Goal: Navigation & Orientation: Find specific page/section

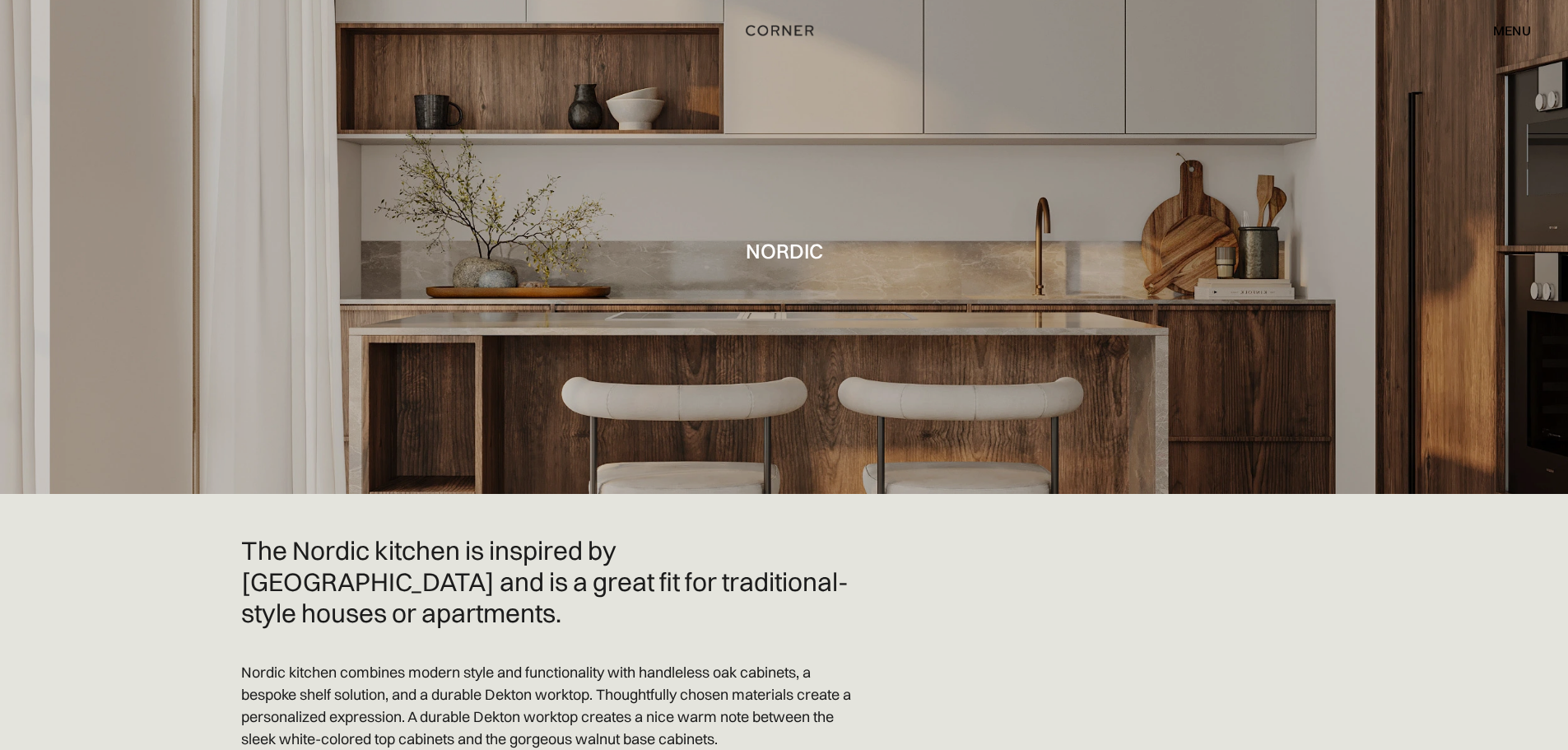
click at [788, 251] on h1 "Nordic" at bounding box center [785, 250] width 78 height 22
click at [789, 31] on img "home" at bounding box center [782, 31] width 67 height 22
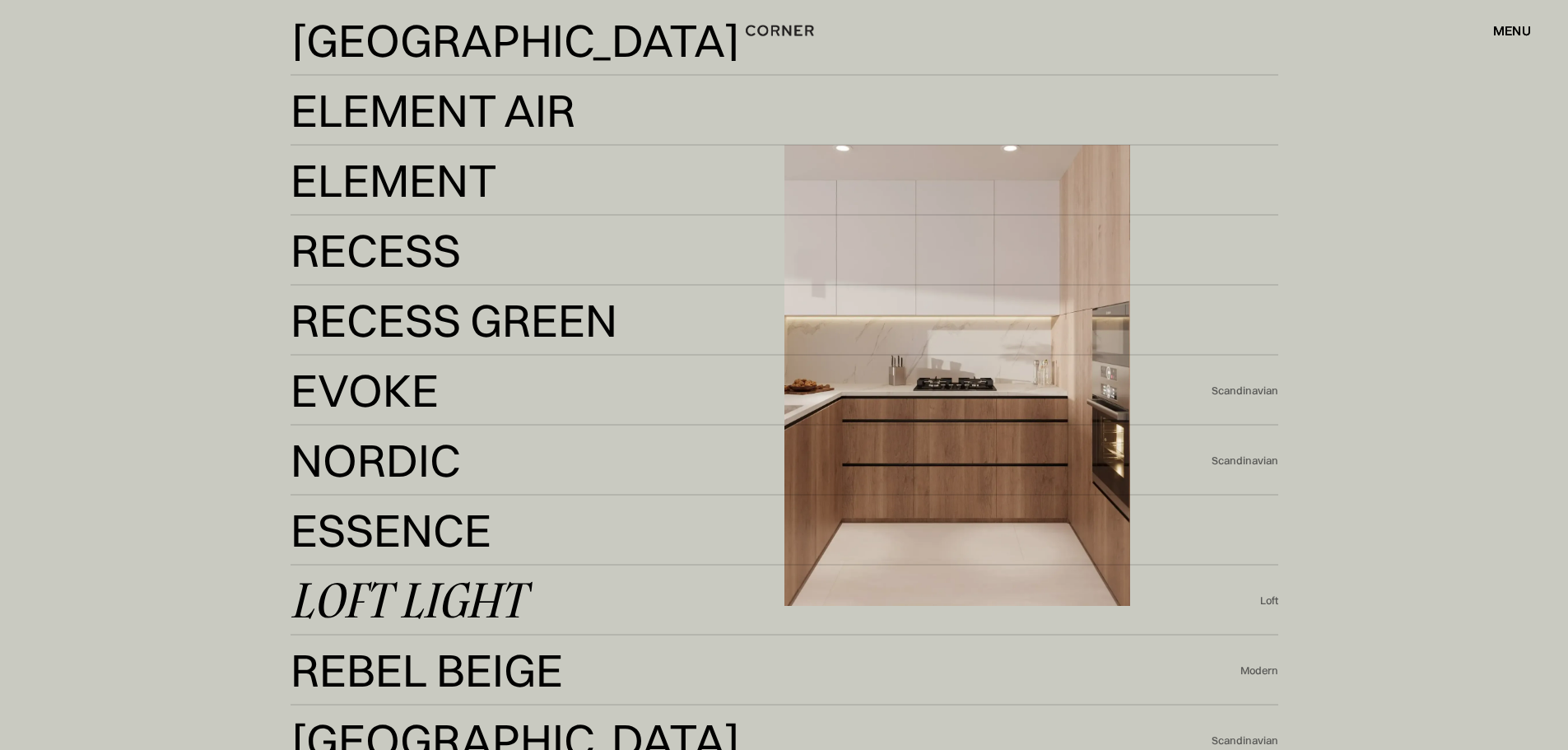
scroll to position [3951, 0]
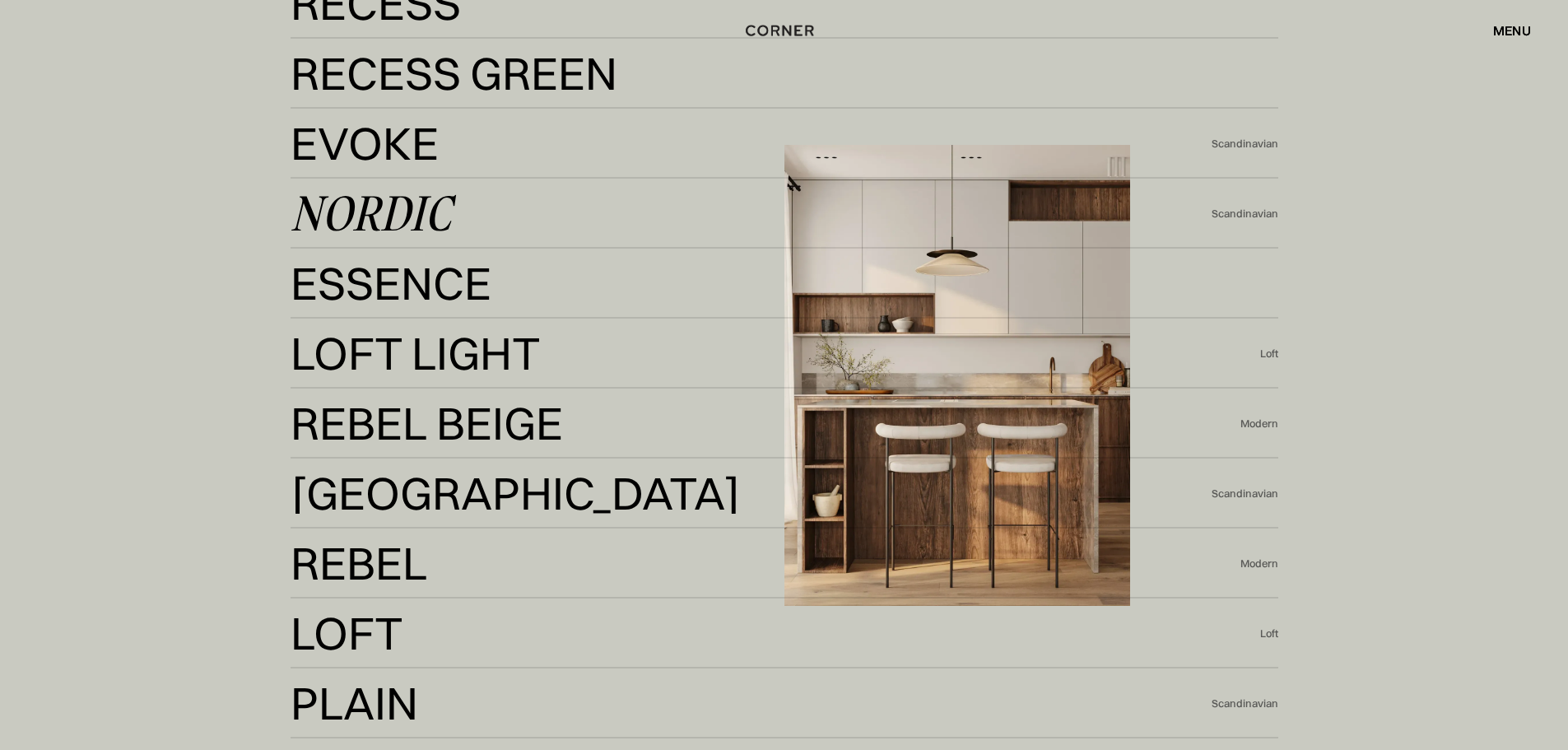
click at [381, 194] on div "Nordic" at bounding box center [371, 213] width 161 height 40
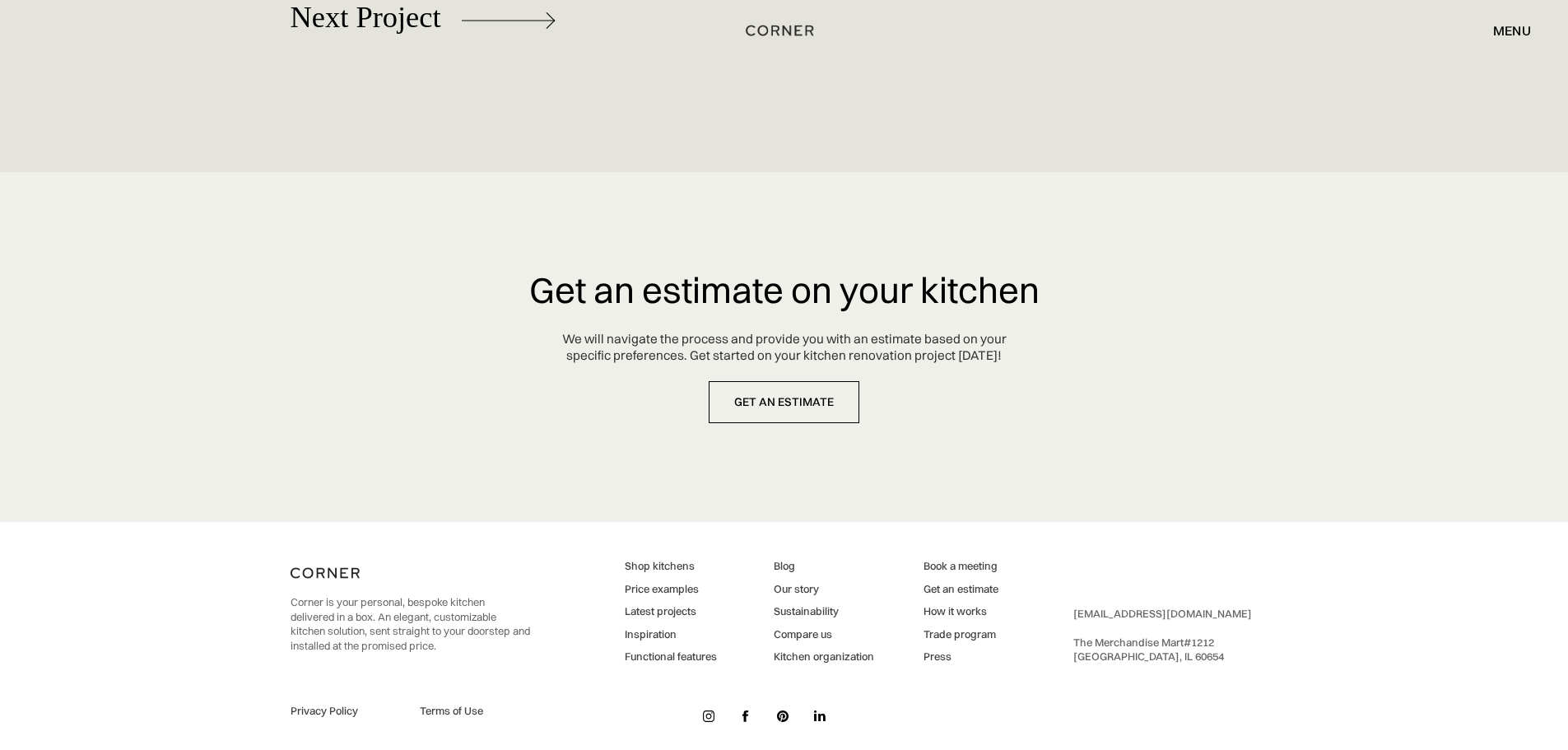
scroll to position [7479, 0]
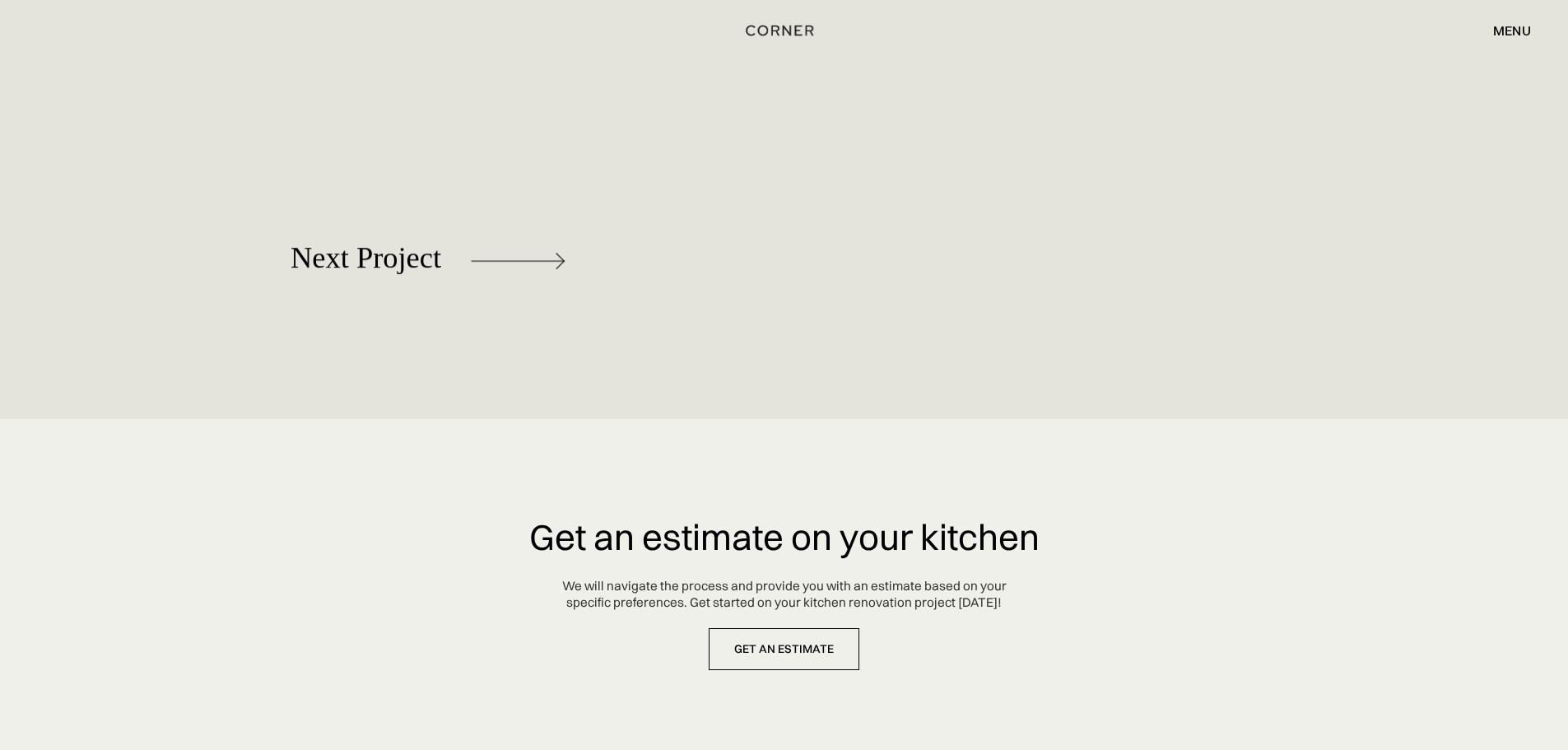
click at [465, 254] on link "Next Project [GEOGRAPHIC_DATA]" at bounding box center [501, 263] width 420 height 105
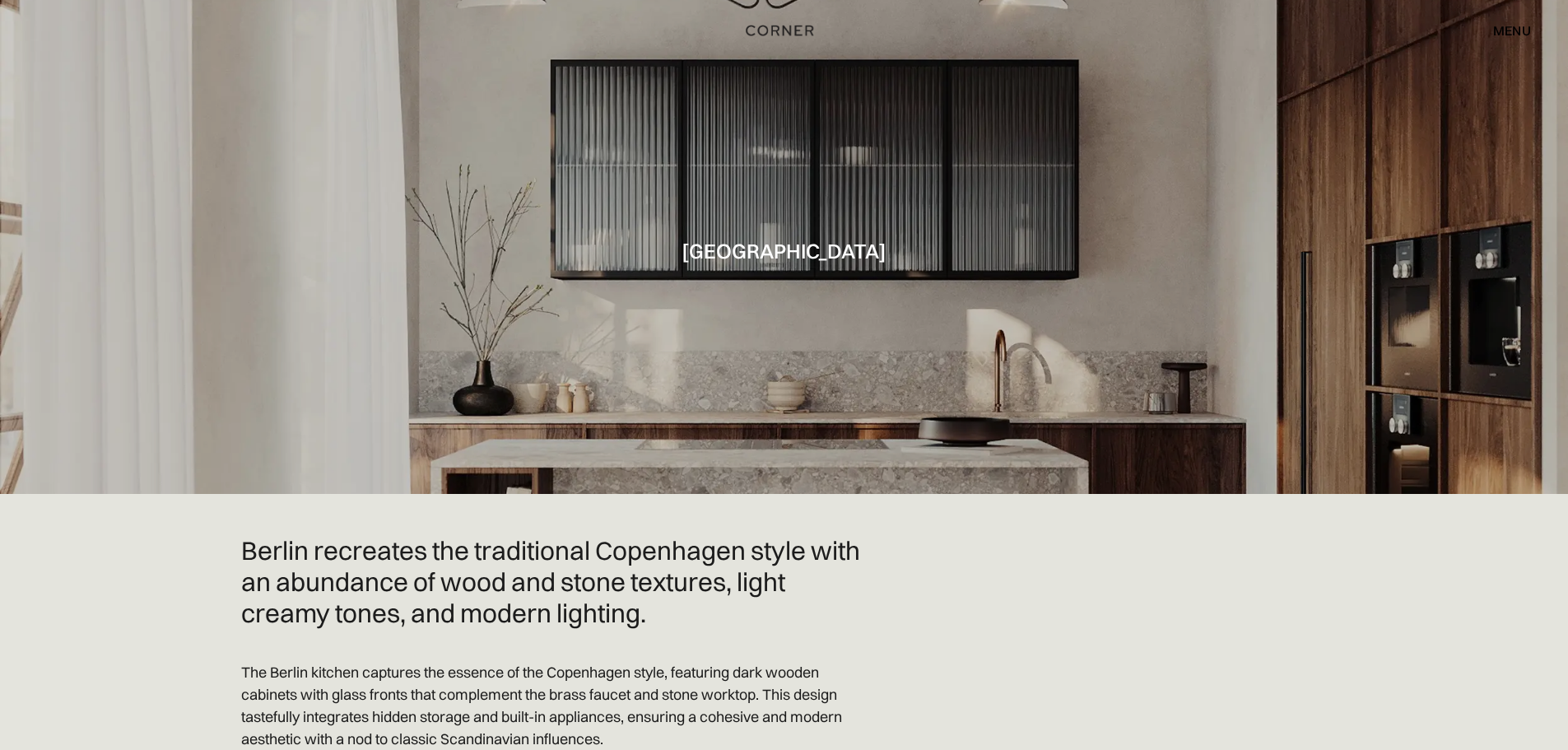
click at [761, 258] on h1 "[GEOGRAPHIC_DATA]" at bounding box center [784, 250] width 205 height 22
click at [779, 31] on img "home" at bounding box center [779, 30] width 67 height 22
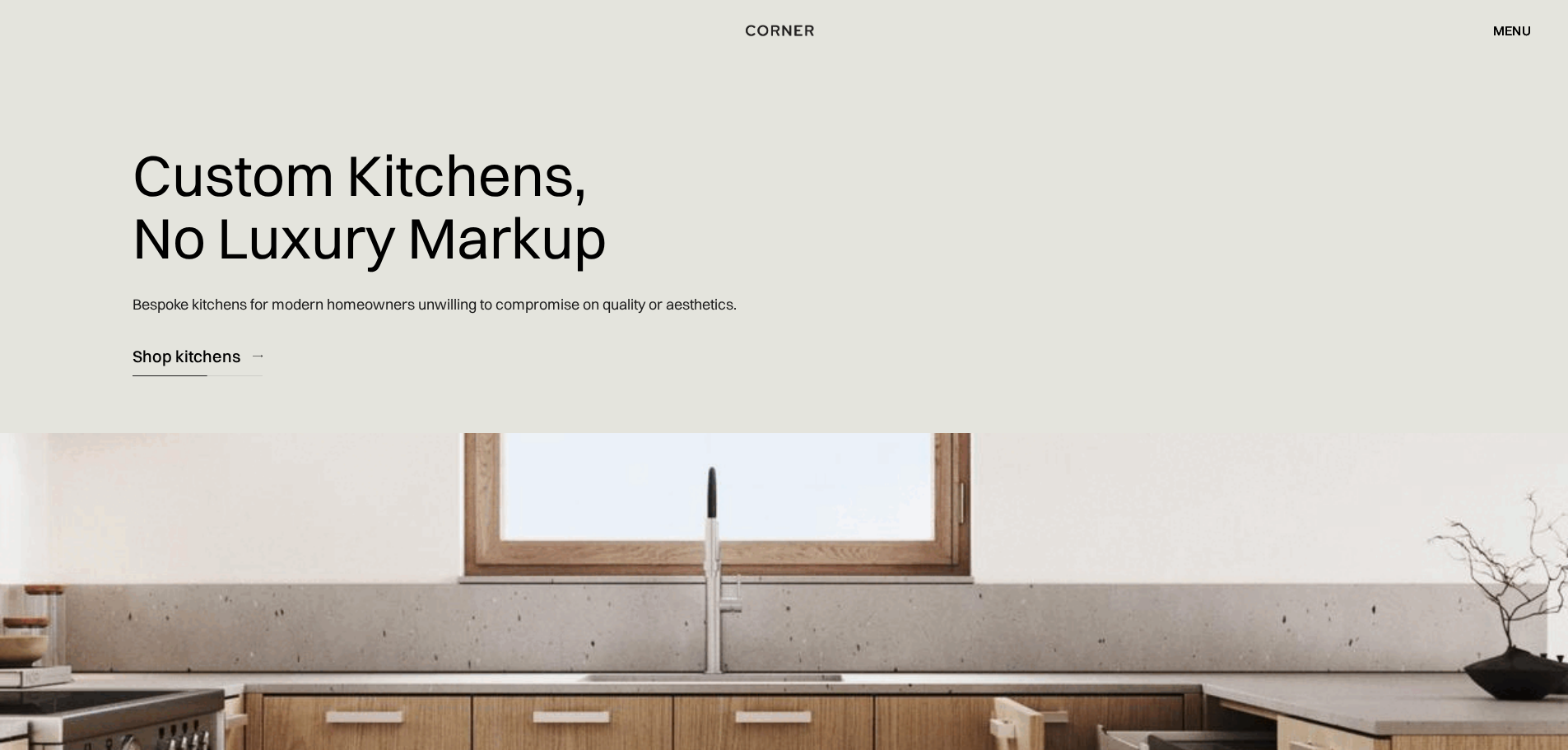
click at [163, 356] on div "Shop kitchens" at bounding box center [187, 355] width 108 height 22
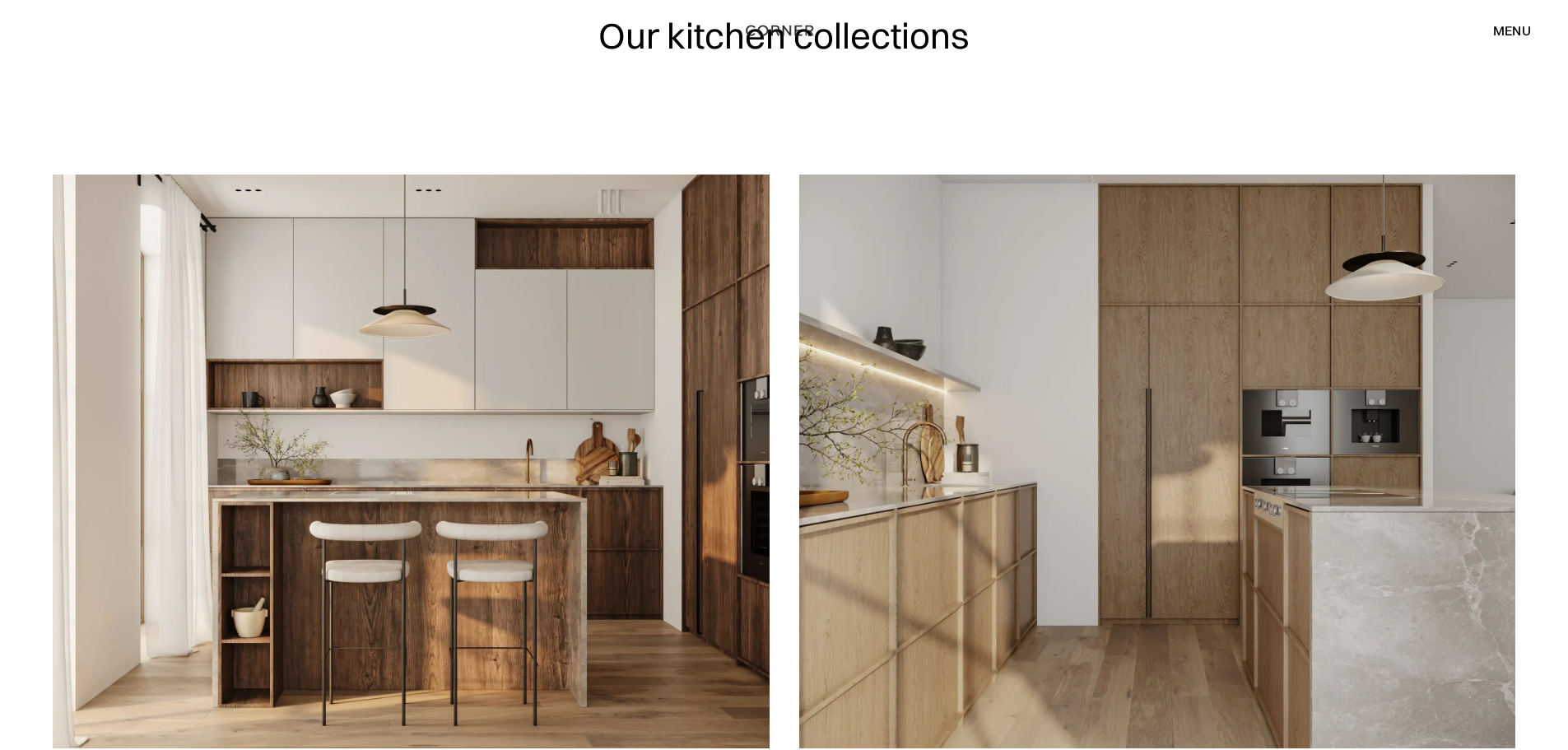
scroll to position [165, 0]
